Goal: Transaction & Acquisition: Purchase product/service

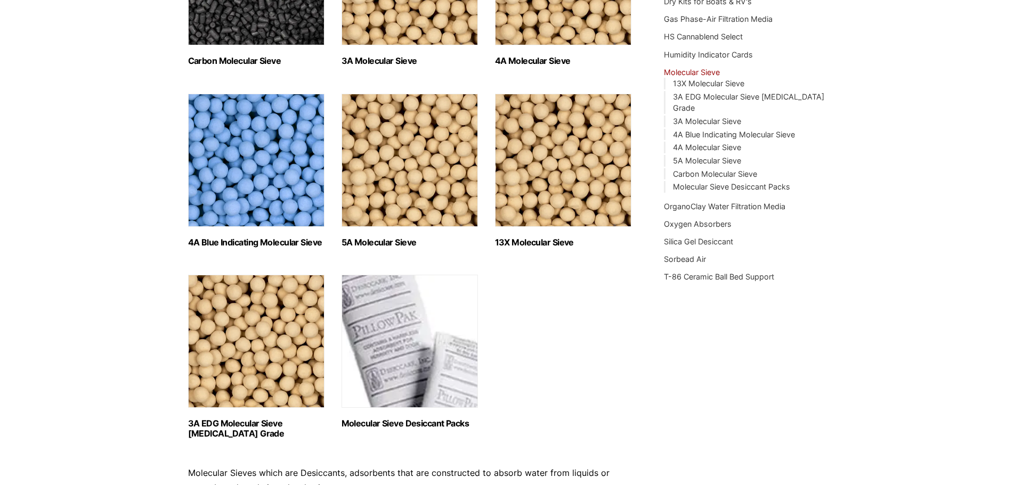
scroll to position [213, 0]
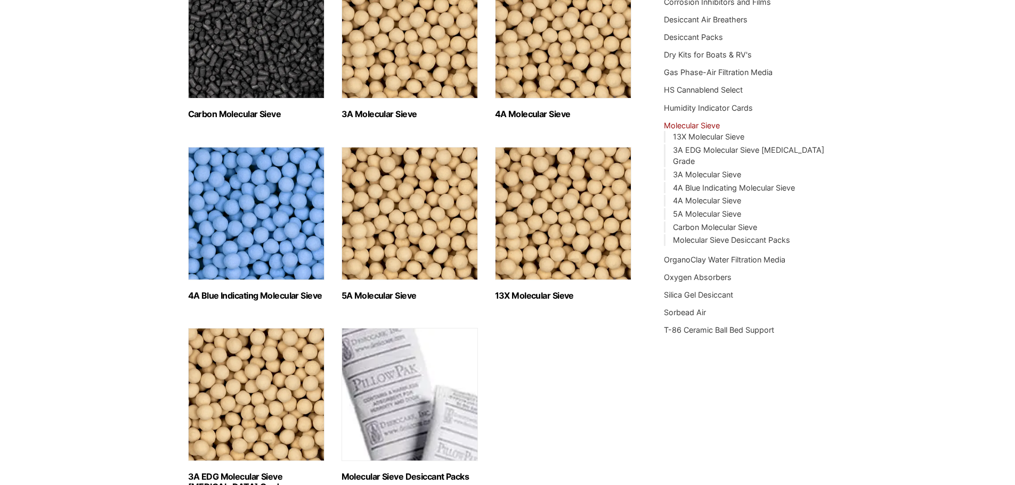
click at [560, 240] on img "Visit product category 13X Molecular Sieve" at bounding box center [563, 213] width 136 height 133
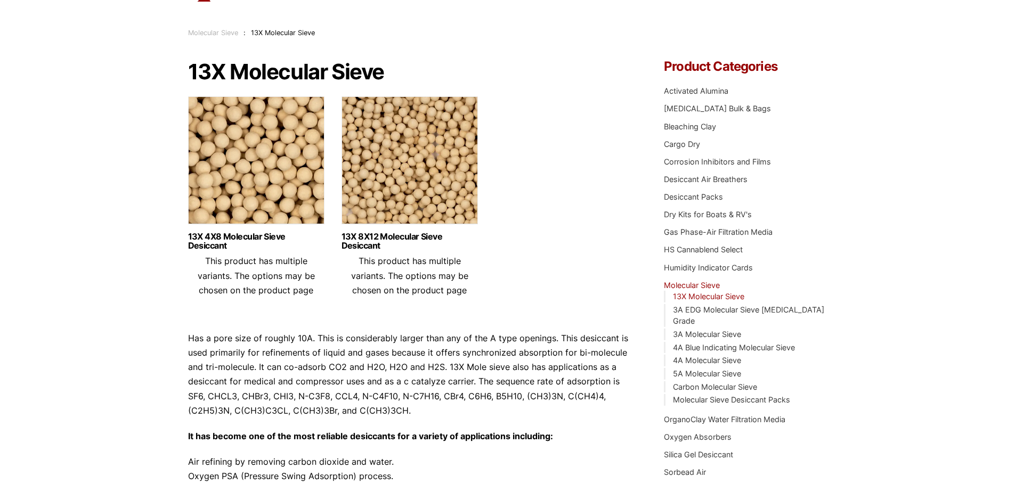
scroll to position [107, 0]
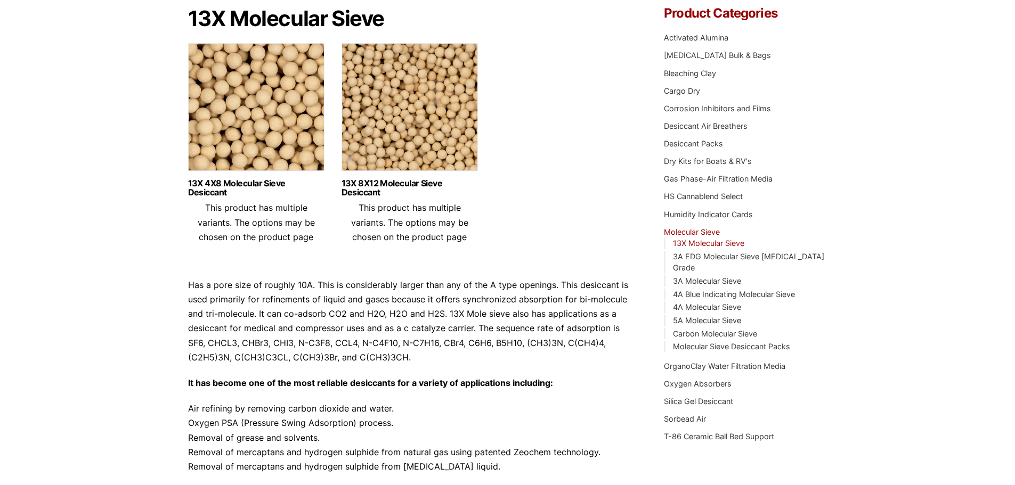
click at [449, 142] on img at bounding box center [409, 109] width 136 height 133
